Goal: Task Accomplishment & Management: Manage account settings

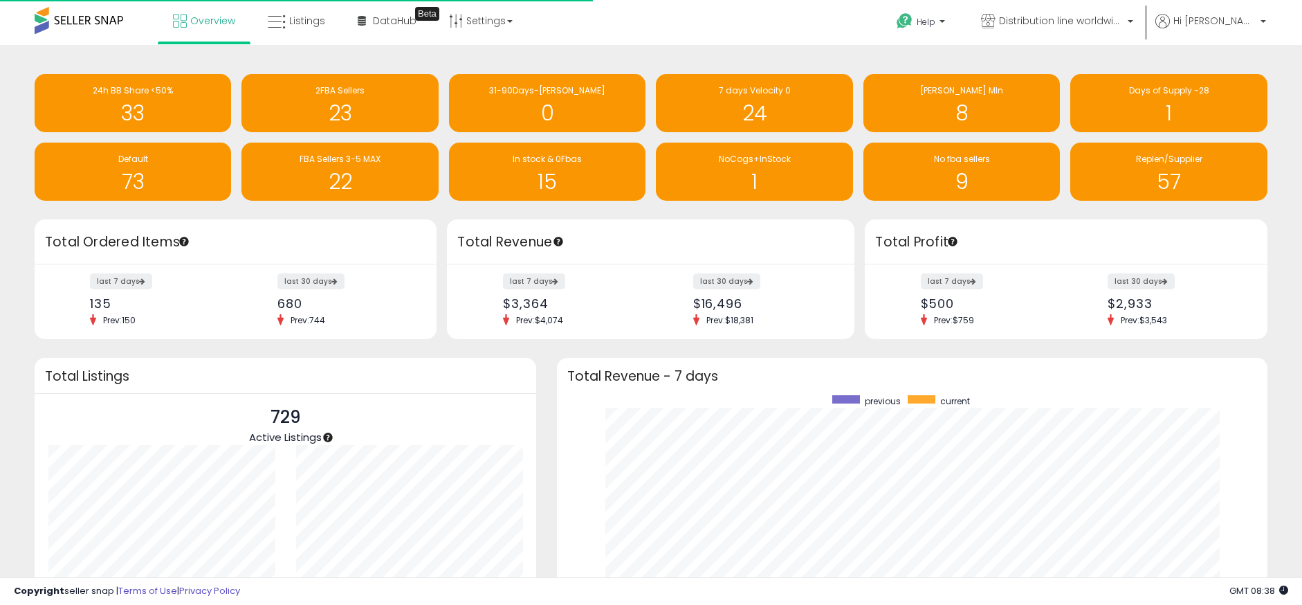
scroll to position [262, 683]
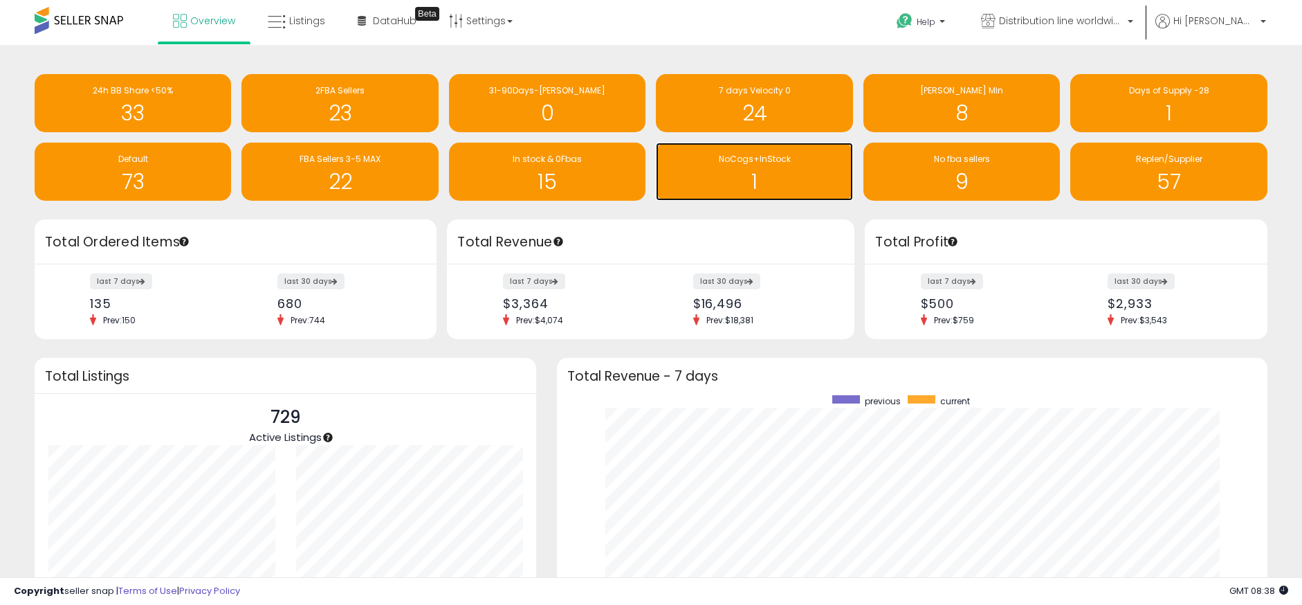
click at [787, 181] on h1 "1" at bounding box center [754, 181] width 183 height 23
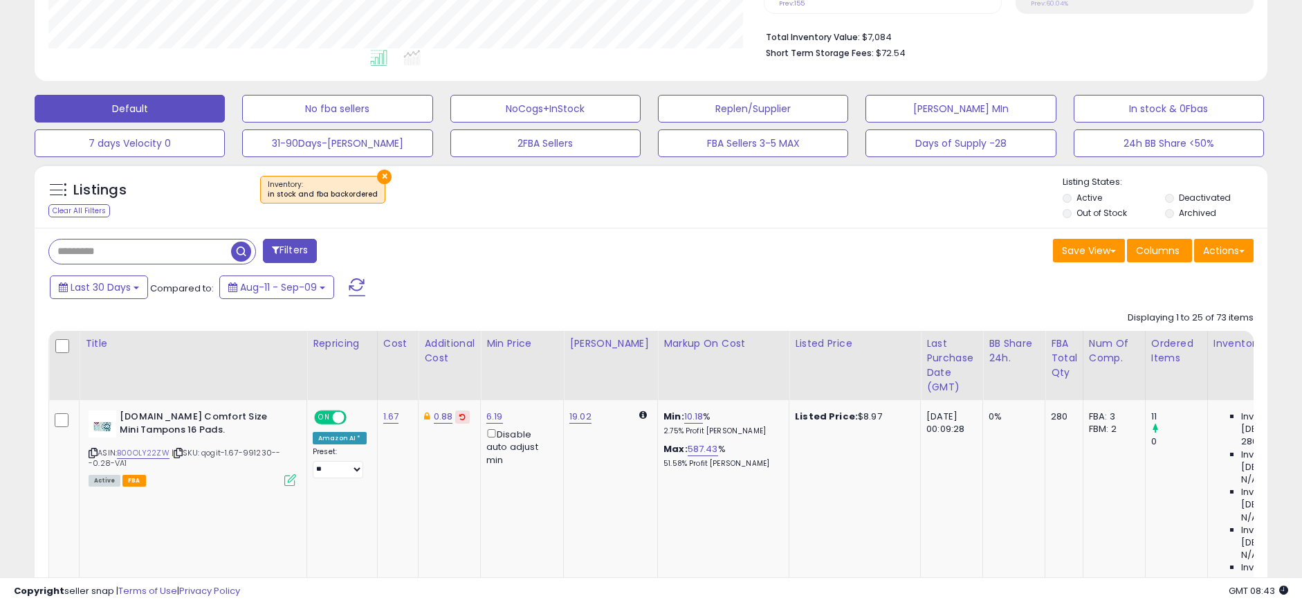
scroll to position [346, 0]
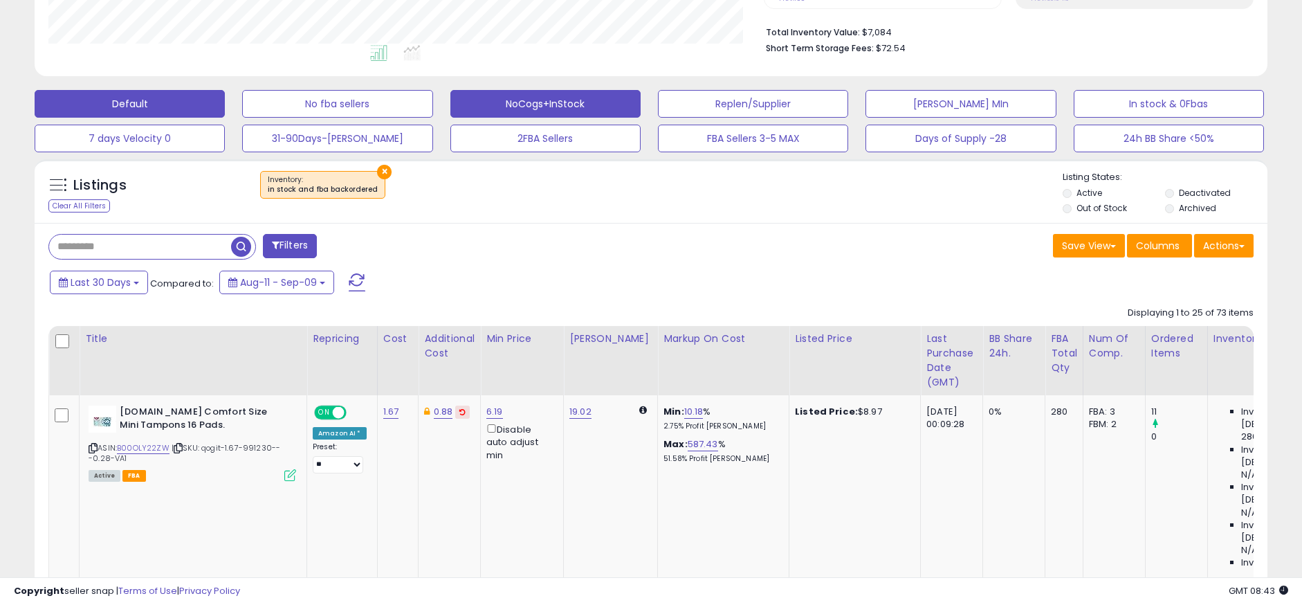
click at [529, 104] on button "NoCogs+InStock" at bounding box center [545, 104] width 190 height 28
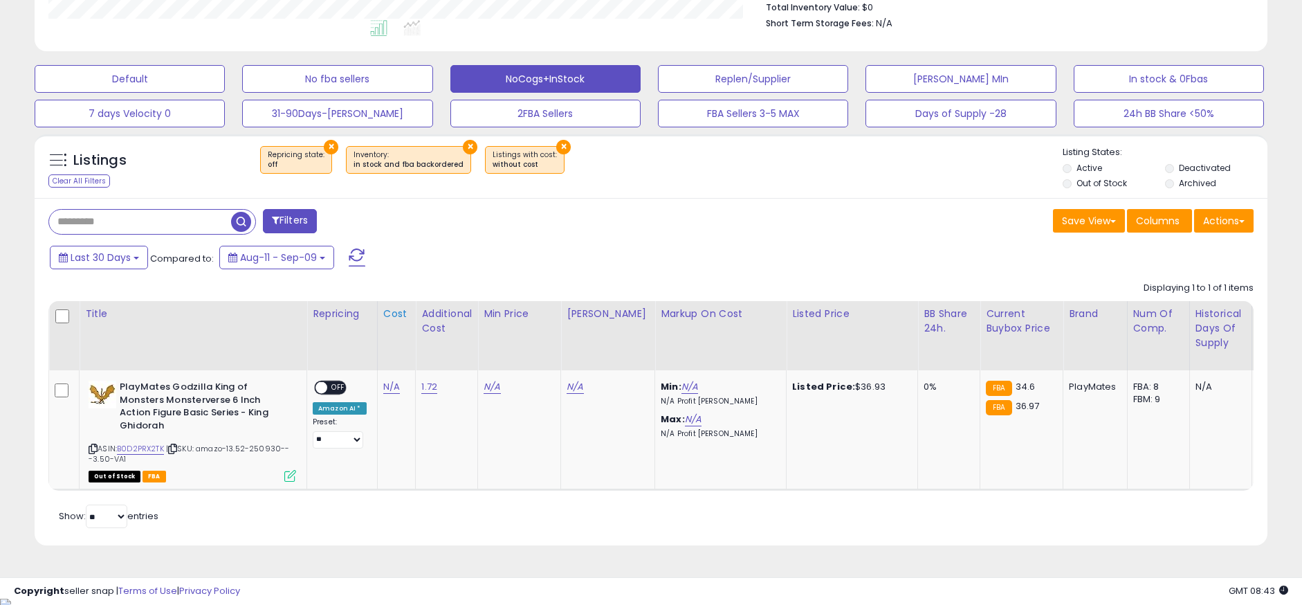
scroll to position [374, 0]
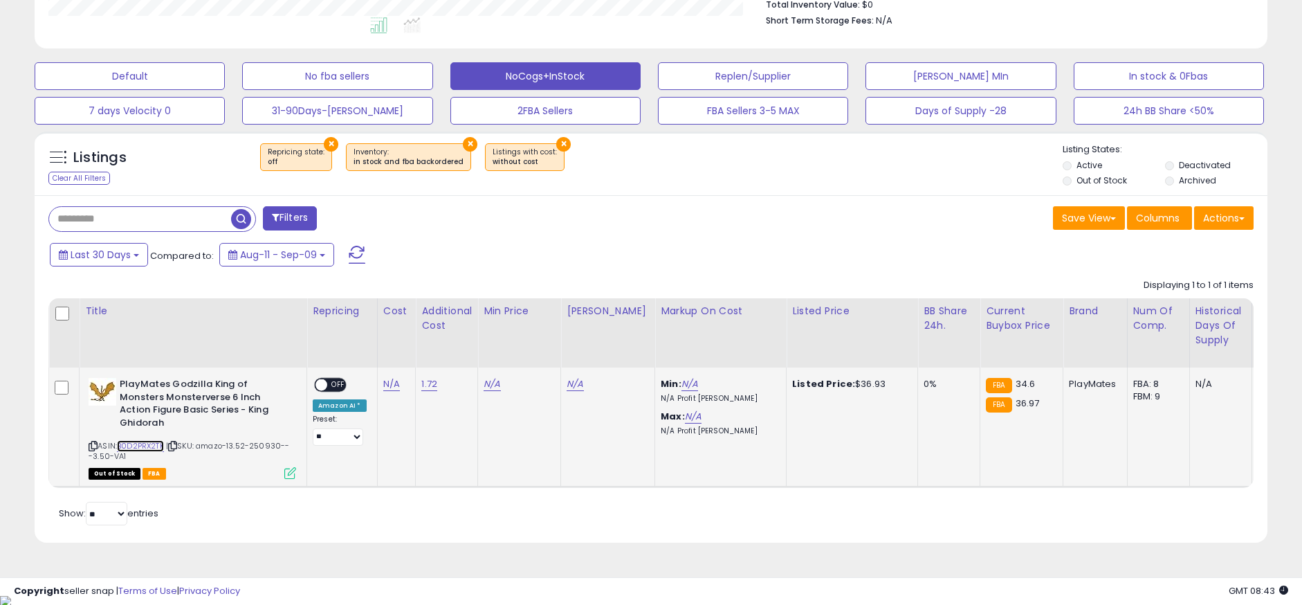
click at [136, 445] on link "B0D2PRX2TK" at bounding box center [140, 446] width 47 height 12
click at [428, 383] on link "1.72" at bounding box center [429, 384] width 16 height 14
type input "*"
type input "****"
click at [477, 340] on button "submit" at bounding box center [465, 348] width 24 height 21
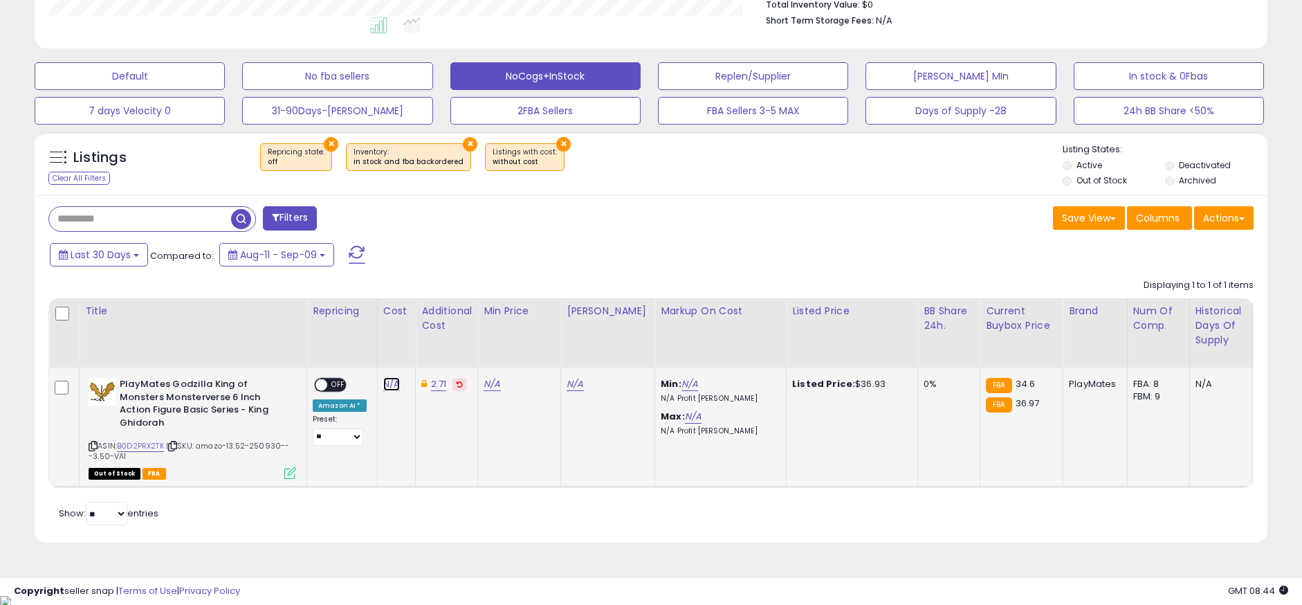
click at [387, 383] on link "N/A" at bounding box center [391, 384] width 17 height 14
type input "*****"
click at [432, 347] on icon "submit" at bounding box center [427, 348] width 8 height 8
click at [334, 390] on span "OFF" at bounding box center [338, 385] width 22 height 12
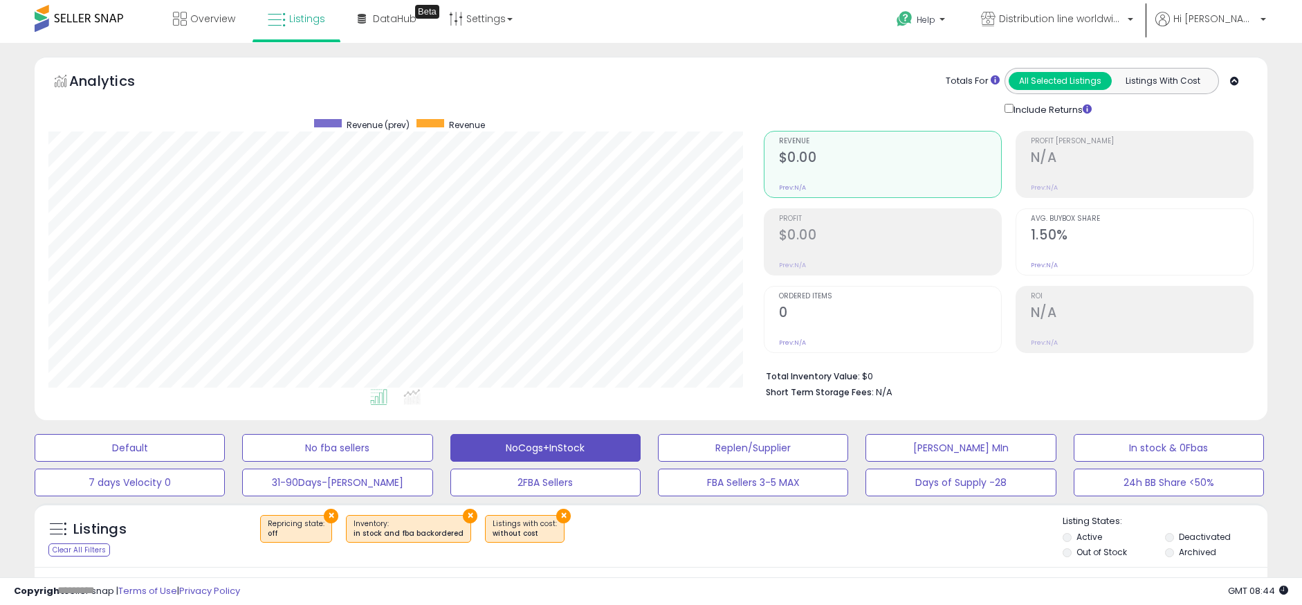
scroll to position [0, 0]
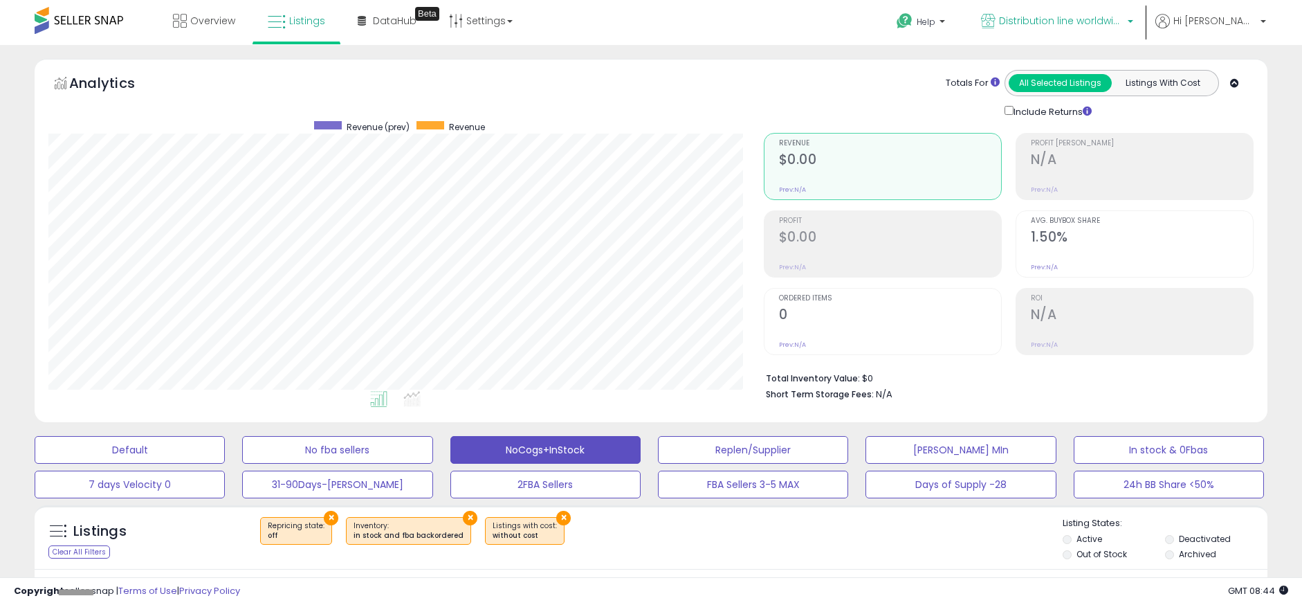
click at [1101, 24] on span "Distribution line worldwide" at bounding box center [1061, 21] width 125 height 14
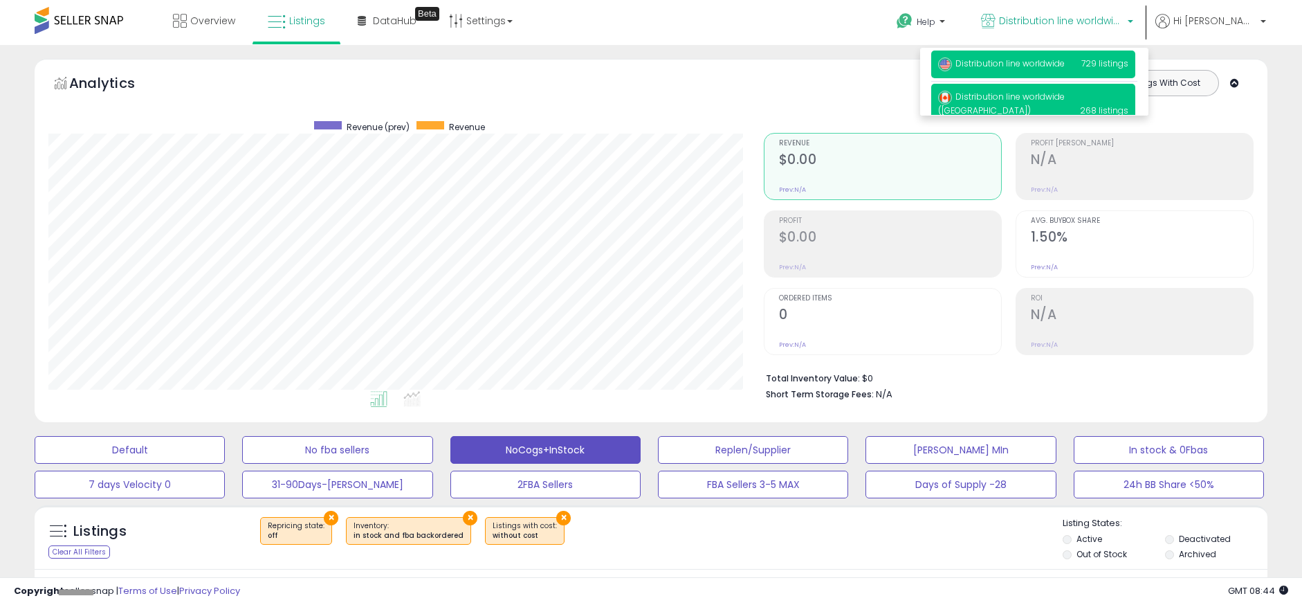
click at [1059, 91] on span "Distribution line worldwide ([GEOGRAPHIC_DATA])" at bounding box center [1001, 104] width 127 height 26
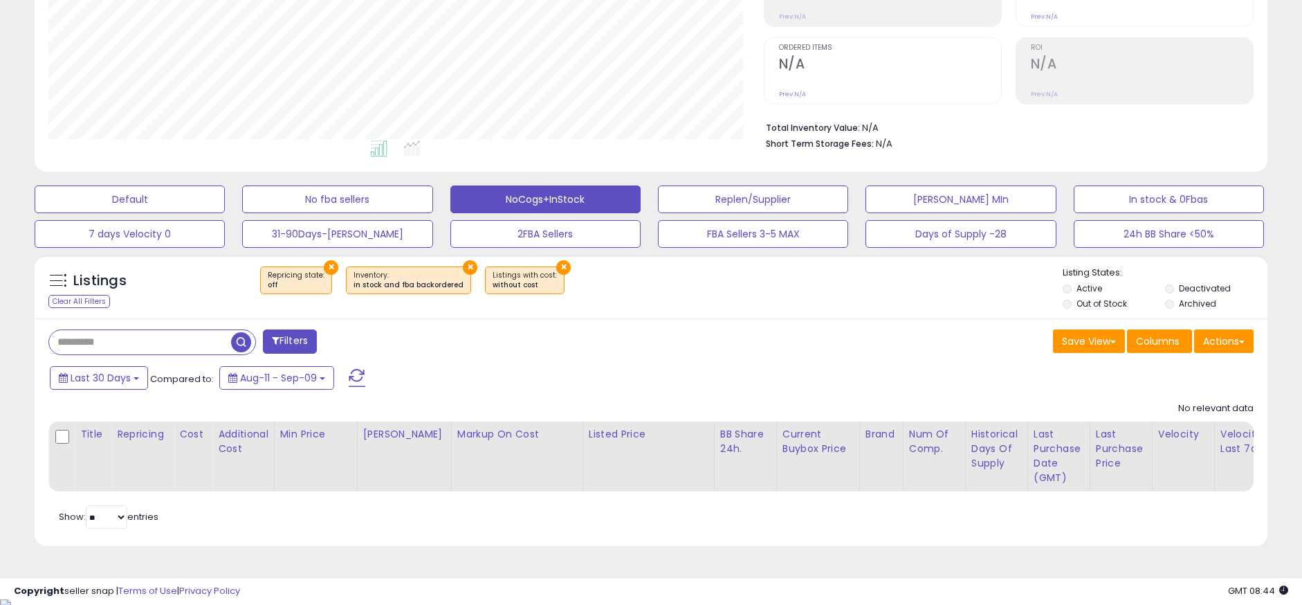
scroll to position [254, 0]
